Goal: Information Seeking & Learning: Learn about a topic

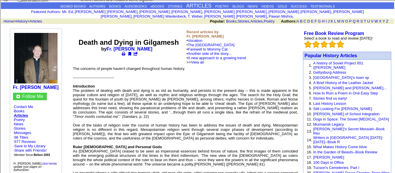
scroll to position [22, 0]
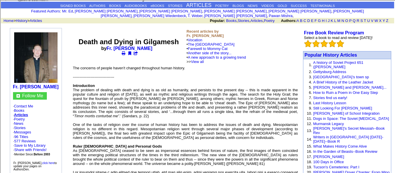
drag, startPoint x: 81, startPoint y: 43, endPoint x: 113, endPoint y: 45, distance: 31.3
click at [113, 45] on center "Death and Dying in Gilgamesh by Fr. [PERSON_NAME]" at bounding box center [128, 47] width 111 height 18
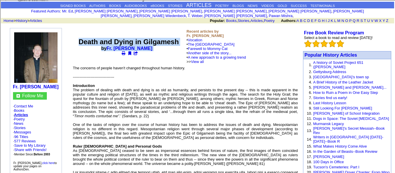
drag, startPoint x: 150, startPoint y: 45, endPoint x: 76, endPoint y: 34, distance: 74.7
click at [76, 38] on center "Death and Dying in Gilgamesh by Fr. [PERSON_NAME]" at bounding box center [128, 47] width 111 height 18
copy center "Death and Dying in Gilgamesh by Fr. [PERSON_NAME]"
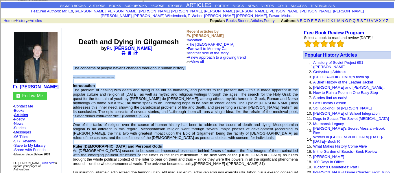
drag, startPoint x: 72, startPoint y: 86, endPoint x: 130, endPoint y: 159, distance: 93.2
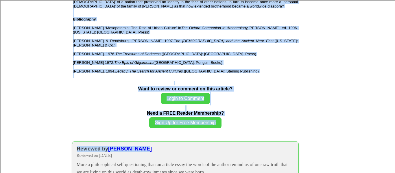
scroll to position [663, 0]
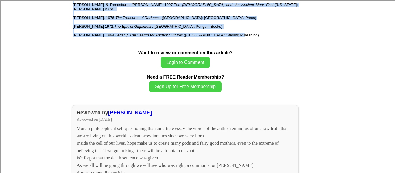
drag, startPoint x: 73, startPoint y: 86, endPoint x: 231, endPoint y: 57, distance: 160.0
copy font "Loremipsumdo Sit ametcon ad elitsed doei tempo inc utlab et do mag al enimadmi,…"
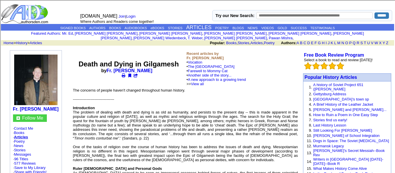
click at [87, 72] on center "Death and Dying in Gilgamesh by Fr. [PERSON_NAME]" at bounding box center [128, 69] width 111 height 18
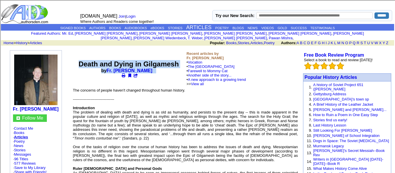
drag, startPoint x: 75, startPoint y: 61, endPoint x: 154, endPoint y: 68, distance: 78.7
click at [154, 68] on center "Death and Dying in Gilgamesh by Fr. [PERSON_NAME]" at bounding box center [128, 69] width 111 height 18
copy center "Death and Dying in Gilgamesh by Fr. [PERSON_NAME]"
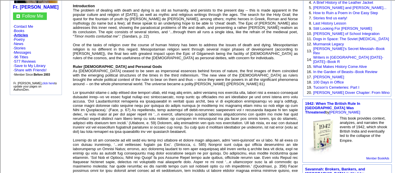
scroll to position [97, 0]
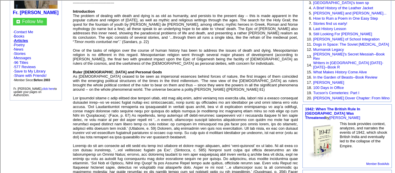
drag, startPoint x: 152, startPoint y: 59, endPoint x: 178, endPoint y: 64, distance: 26.5
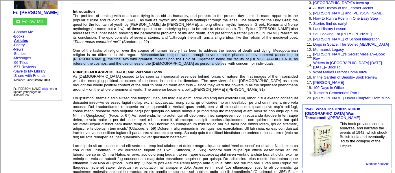
drag, startPoint x: 141, startPoint y: 56, endPoint x: 199, endPoint y: 69, distance: 59.2
copy font "Mesopotamian religion went through several major phases of development (accordi…"
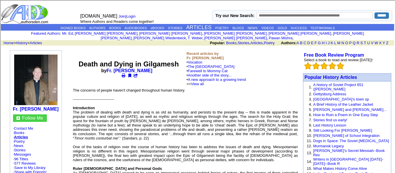
scroll to position [95, 0]
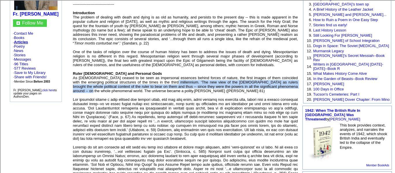
drag, startPoint x: 168, startPoint y: 87, endPoint x: 83, endPoint y: 96, distance: 85.7
copy font "The new view of the [DEMOGRAPHIC_DATA] as rulers brought the whole political co…"
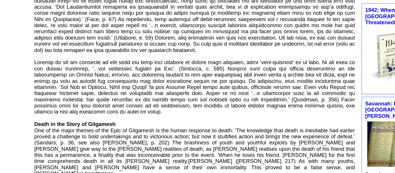
scroll to position [0, 0]
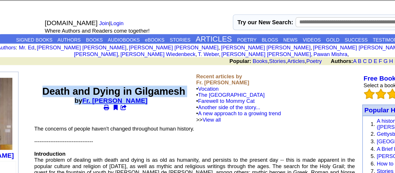
drag, startPoint x: 81, startPoint y: 58, endPoint x: 148, endPoint y: 69, distance: 67.7
click at [148, 69] on center "Death and Dying in Gilgamesh by Fr. [PERSON_NAME]" at bounding box center [128, 69] width 111 height 18
copy center "Death and Dying in Gilgamesh by Fr. [PERSON_NAME]"
